Goal: Task Accomplishment & Management: Manage account settings

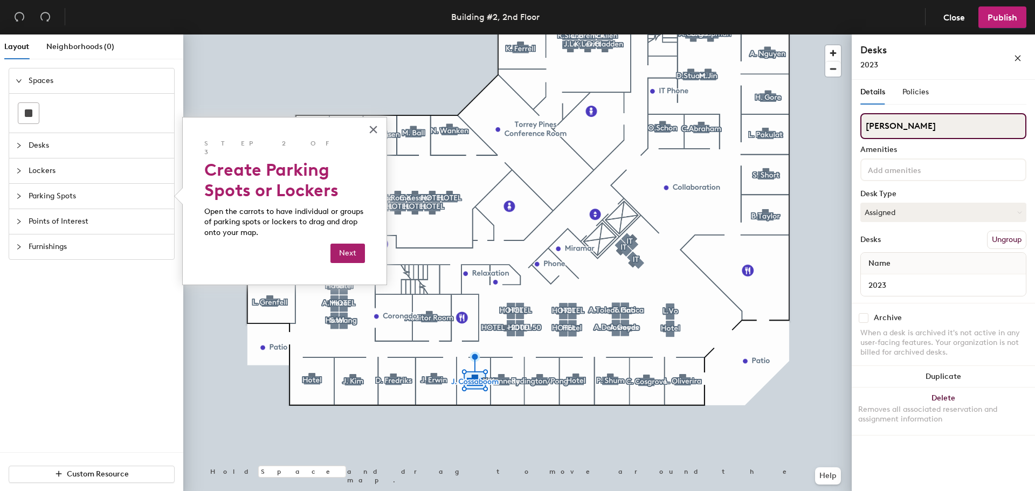
click at [932, 124] on input "[PERSON_NAME]" at bounding box center [943, 126] width 166 height 26
drag, startPoint x: 935, startPoint y: 123, endPoint x: 861, endPoint y: 133, distance: 75.0
click at [861, 133] on input "[PERSON_NAME]" at bounding box center [943, 126] width 166 height 26
type input "Hotel"
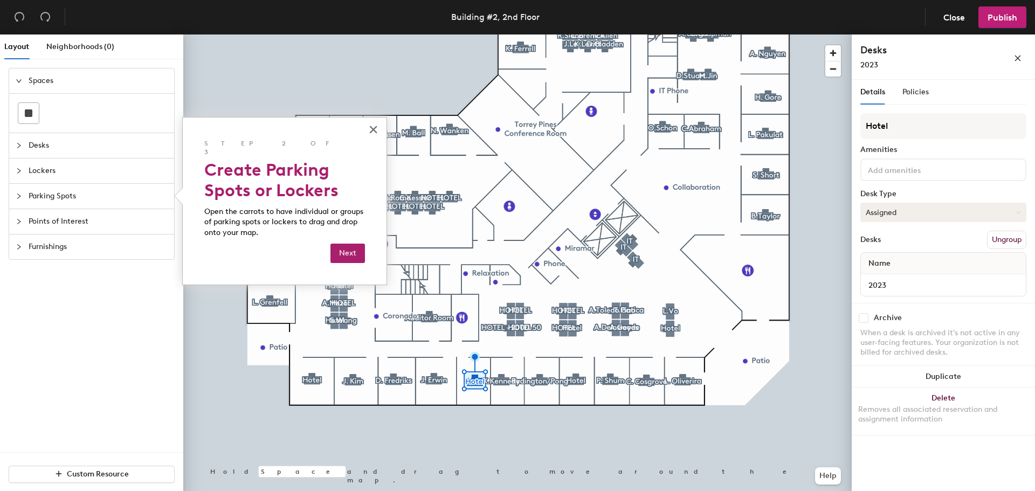
click at [922, 208] on button "Assigned" at bounding box center [943, 212] width 166 height 19
click at [896, 278] on div "Hoteled" at bounding box center [915, 278] width 108 height 16
click at [1008, 23] on button "Publish" at bounding box center [1002, 17] width 48 height 22
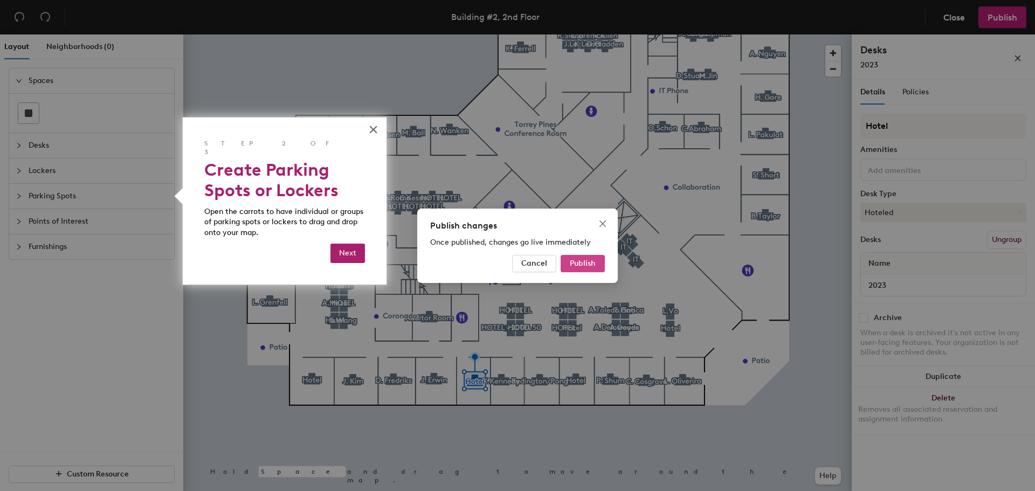
click at [590, 265] on span "Publish" at bounding box center [583, 263] width 26 height 9
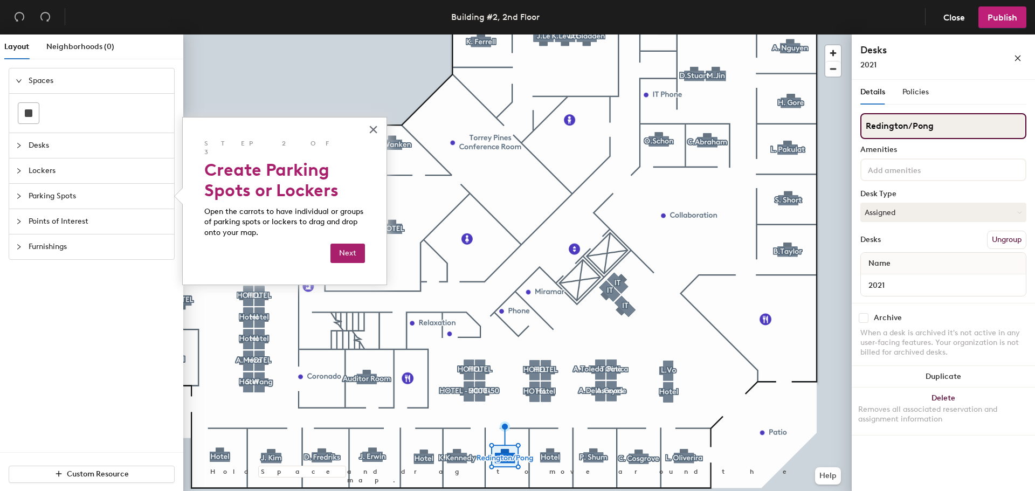
click at [936, 133] on input "Redington/Pong" at bounding box center [943, 126] width 166 height 26
click at [812, 140] on div "Layout Neighborhoods (0) Spaces Desks Lockers Parking Spots Points of Interest …" at bounding box center [517, 264] width 1035 height 461
type input "Hotel"
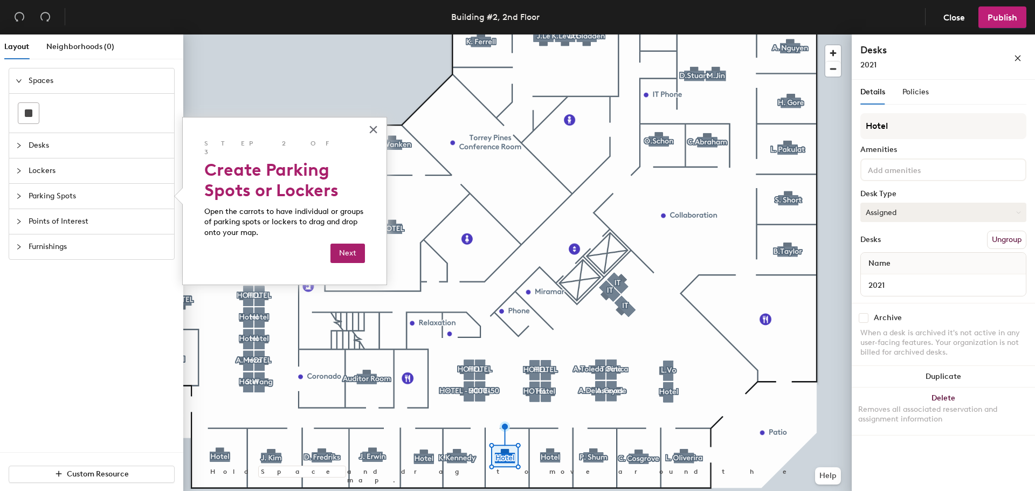
click at [895, 207] on button "Assigned" at bounding box center [943, 212] width 166 height 19
click at [893, 282] on div "Hoteled" at bounding box center [915, 278] width 108 height 16
click at [999, 20] on span "Publish" at bounding box center [1002, 17] width 30 height 10
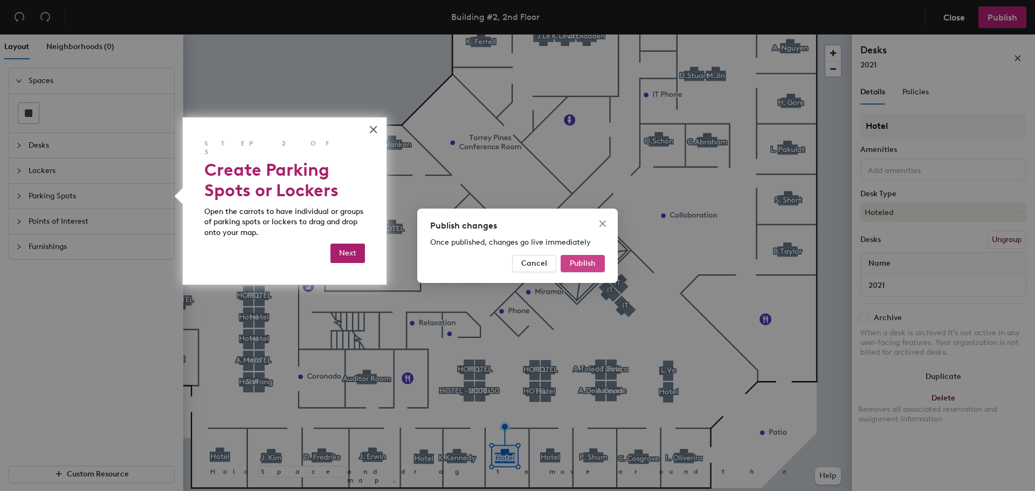
click at [576, 264] on span "Publish" at bounding box center [583, 263] width 26 height 9
